Goal: Transaction & Acquisition: Subscribe to service/newsletter

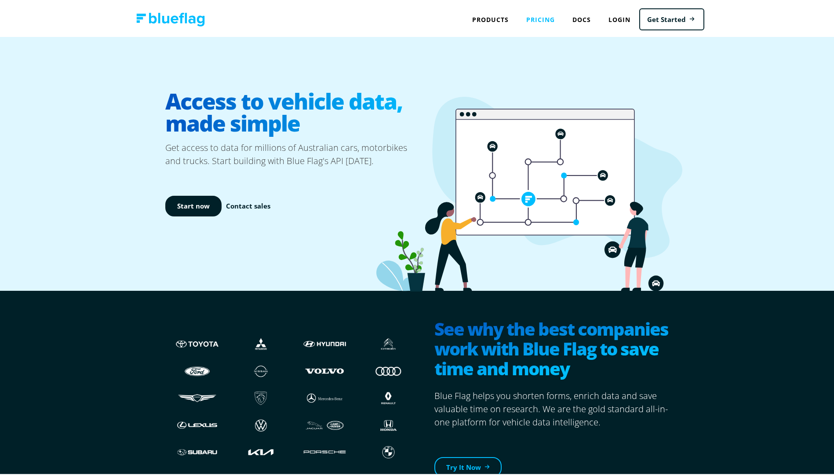
click at [544, 18] on link "Pricing" at bounding box center [541, 18] width 46 height 18
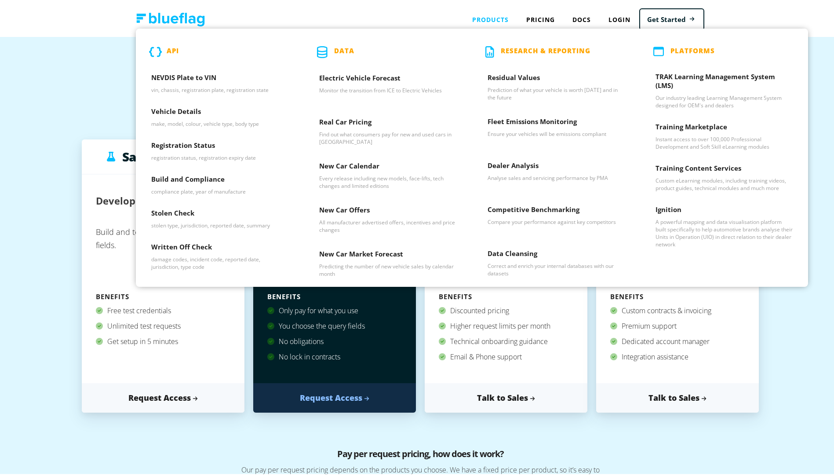
click at [502, 19] on div "Products API NEVDIS Plate to VIN vin, chassis, registration plate, registration…" at bounding box center [490, 18] width 54 height 18
click at [186, 143] on h3 "Registration Status" at bounding box center [219, 145] width 137 height 13
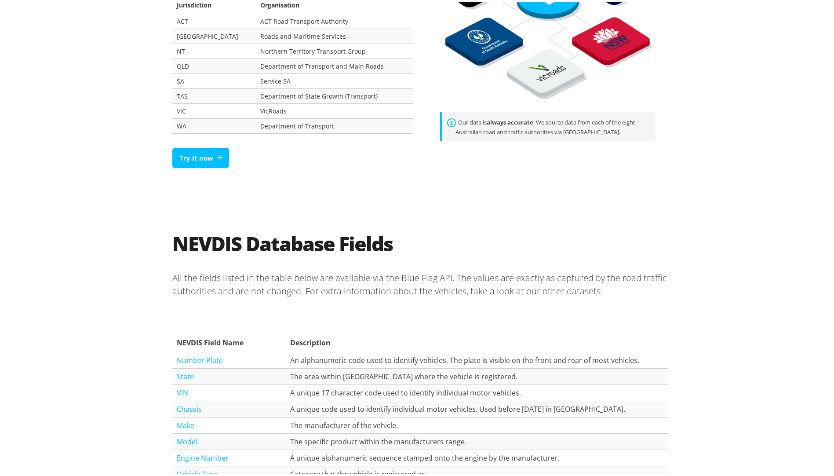
scroll to position [704, 0]
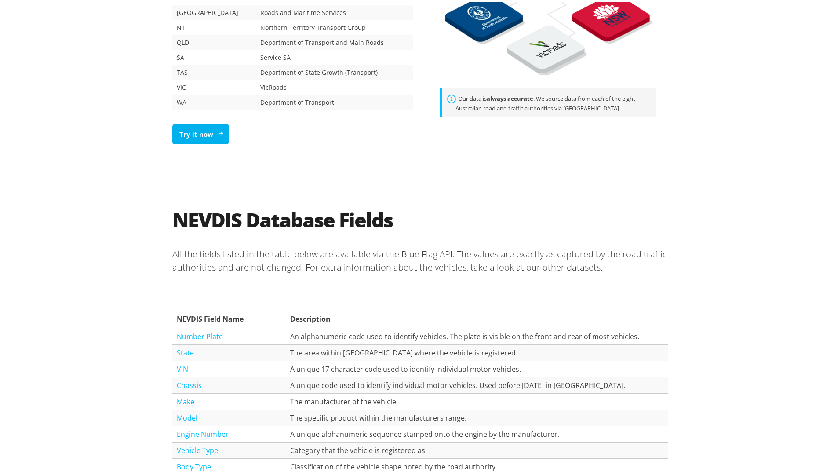
click at [195, 135] on link "Try it now" at bounding box center [200, 132] width 57 height 21
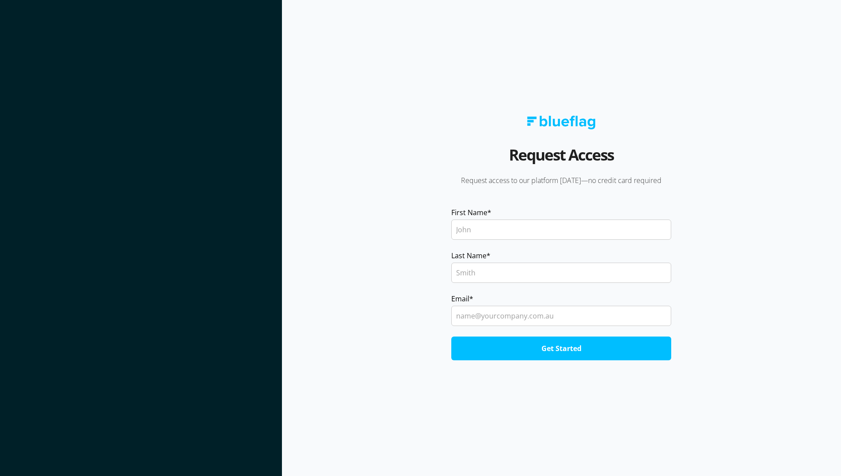
click at [561, 118] on img at bounding box center [561, 123] width 69 height 14
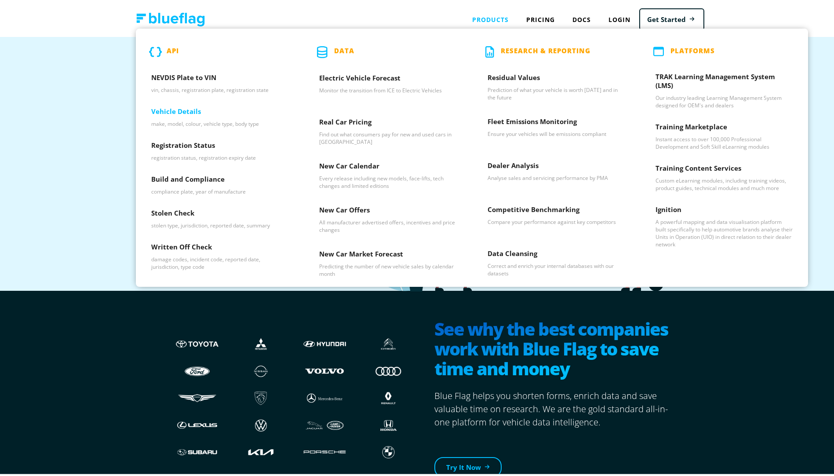
click at [188, 104] on div "Vehicle Details make, model, colour, vehicle type, body type" at bounding box center [220, 116] width 168 height 34
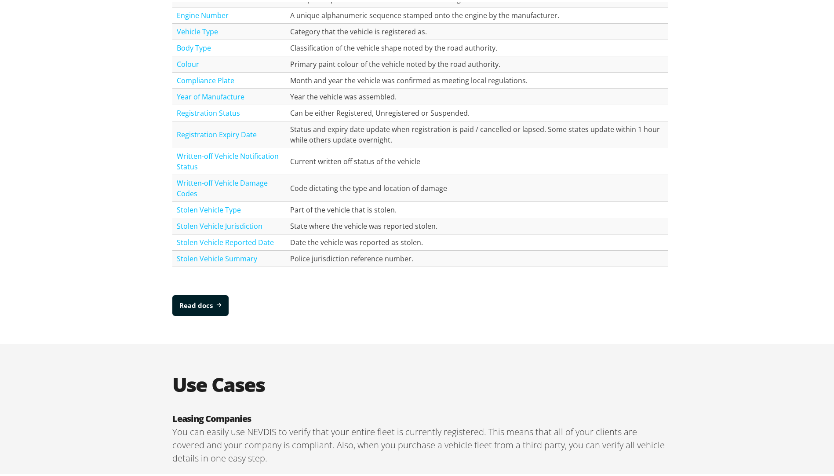
scroll to position [1187, 0]
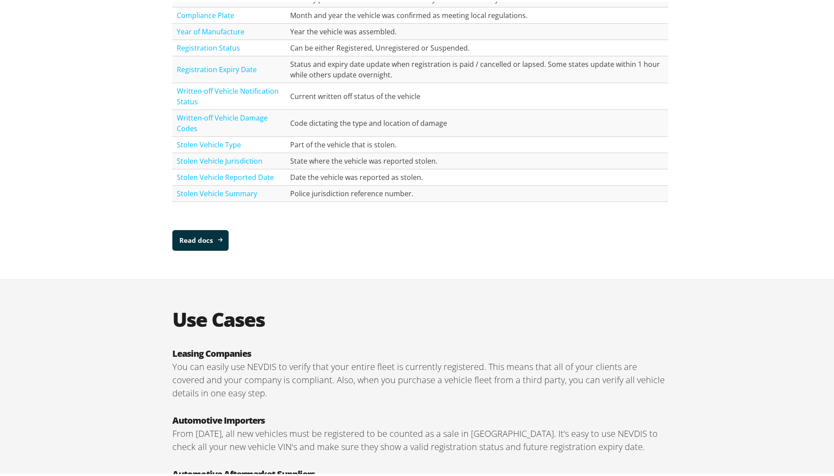
click at [194, 243] on link "Read docs" at bounding box center [200, 238] width 56 height 21
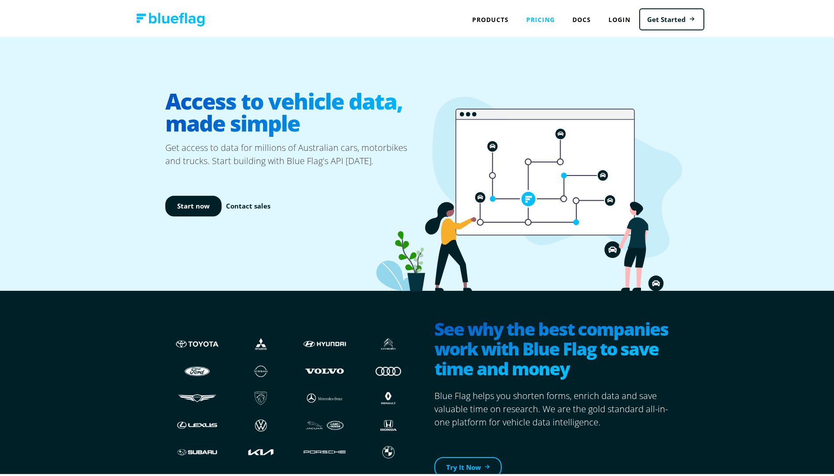
click at [537, 19] on link "Pricing" at bounding box center [541, 18] width 46 height 18
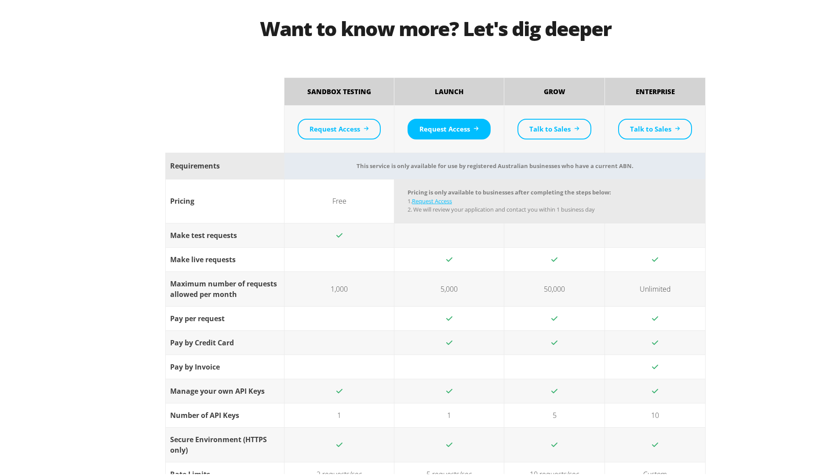
scroll to position [660, 0]
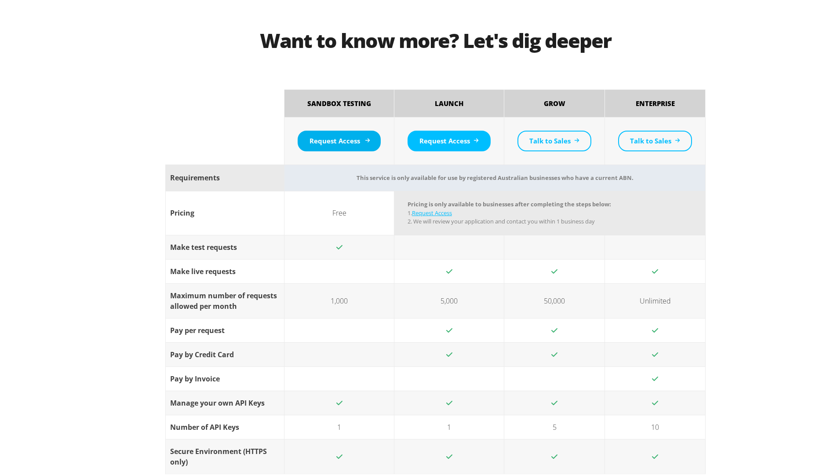
click at [311, 143] on link "Request Access" at bounding box center [339, 139] width 83 height 21
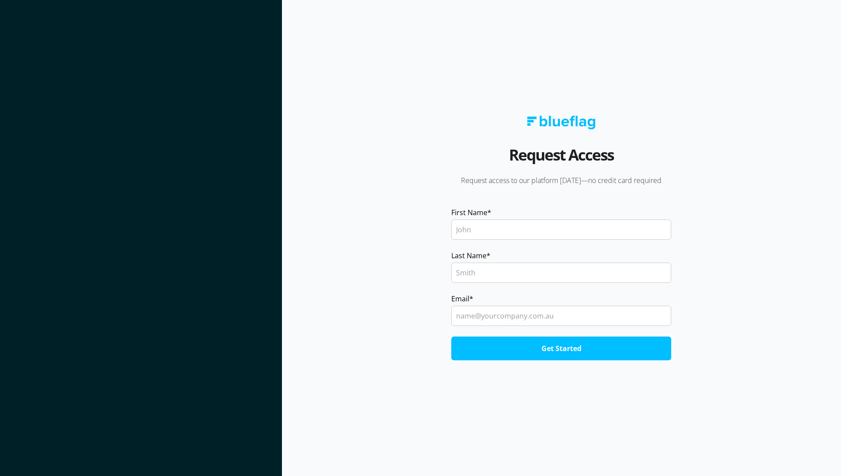
click at [527, 233] on input "First Name *" at bounding box center [561, 229] width 220 height 20
type input "Mehtab"
type input "Ahmed"
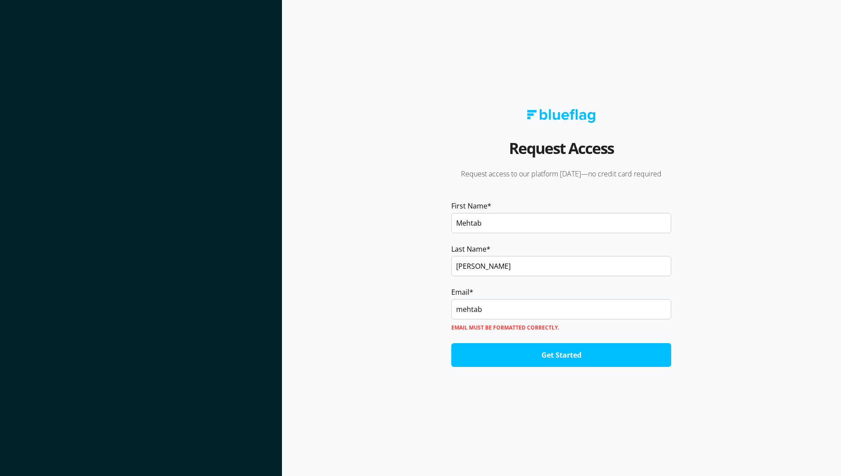
type input "mehtab@g-techsolutions.com.au"
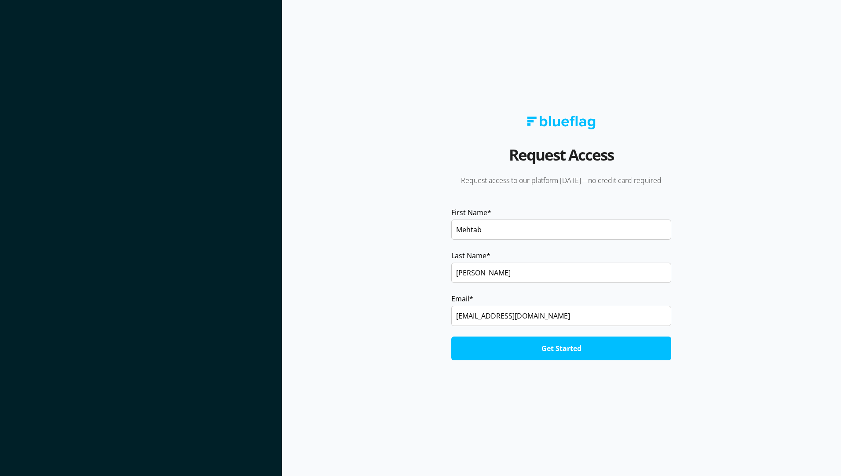
click at [565, 354] on input "Get Started" at bounding box center [561, 348] width 220 height 24
